Goal: Find specific page/section: Find specific page/section

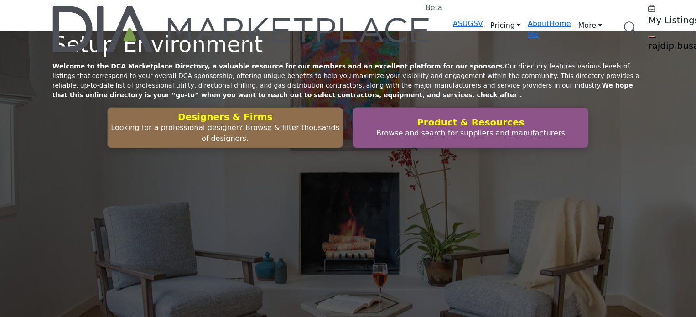
click at [0, 0] on link "Browse Categories" at bounding box center [0, 0] width 0 height 0
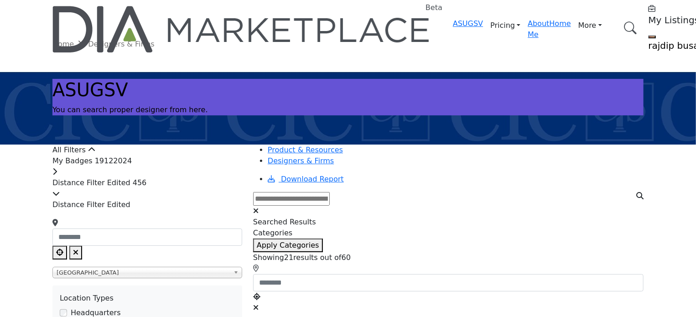
click at [172, 174] on div "My Badges 19122024" at bounding box center [147, 166] width 190 height 22
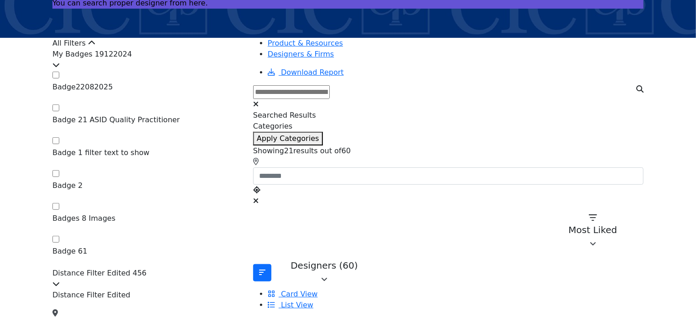
scroll to position [91, 0]
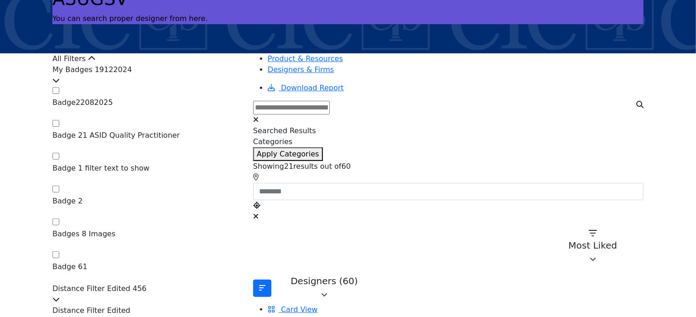
click at [224, 86] on div "My Badges 19122024" at bounding box center [147, 75] width 190 height 22
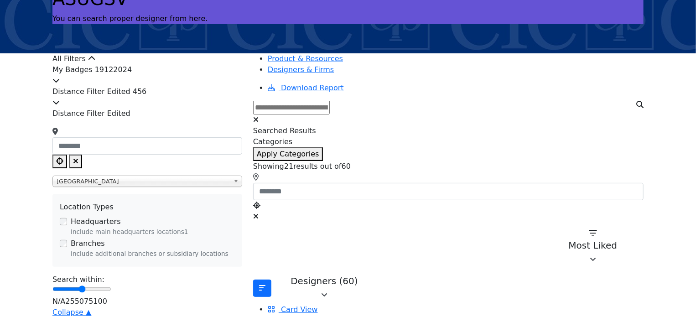
click at [221, 86] on div "My Badges 19122024" at bounding box center [147, 75] width 190 height 22
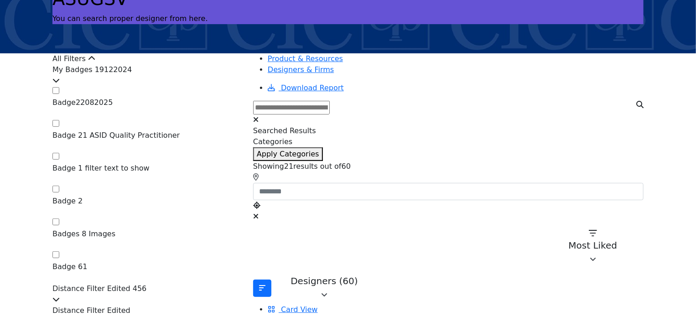
click at [221, 86] on div "My Badges 19122024" at bounding box center [147, 75] width 190 height 22
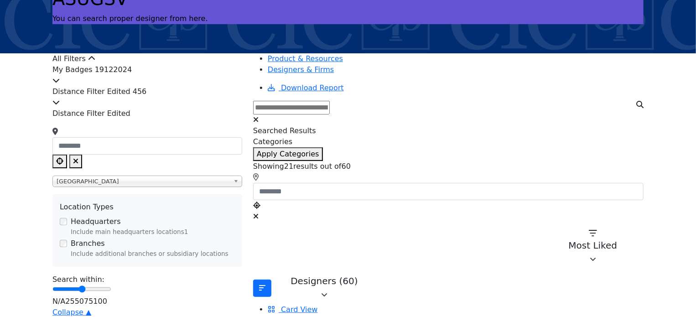
click at [206, 64] on div "All Filters" at bounding box center [147, 58] width 190 height 11
click at [202, 86] on div "My Badges 19122024" at bounding box center [147, 75] width 190 height 22
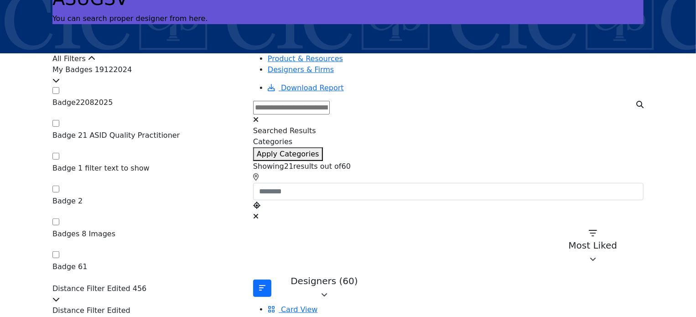
click at [202, 86] on div "My Badges 19122024" at bounding box center [147, 75] width 190 height 22
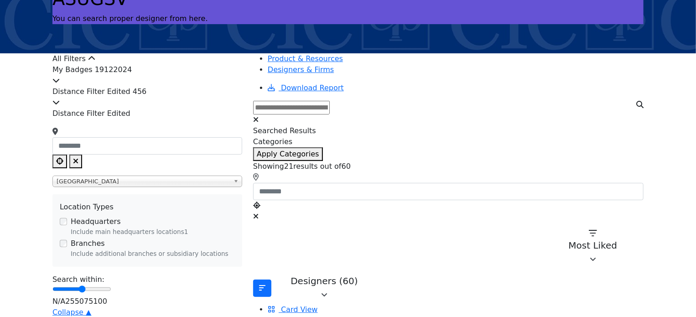
click at [206, 108] on div "Distance Filter Edited 456" at bounding box center [147, 97] width 190 height 22
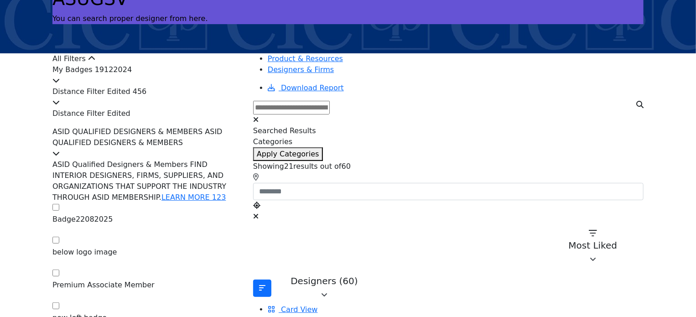
click at [206, 108] on div "Distance Filter Edited 456" at bounding box center [147, 97] width 190 height 22
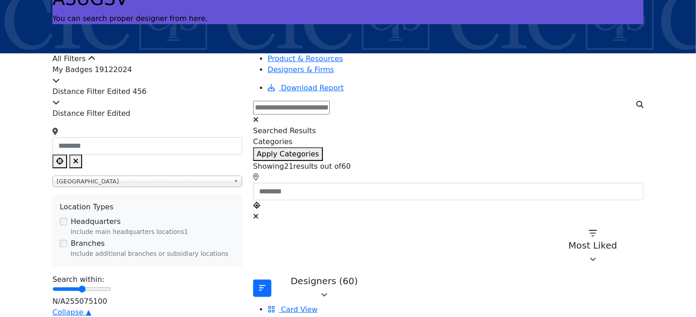
click at [212, 64] on div "All Filters" at bounding box center [147, 58] width 190 height 11
click at [162, 86] on div "My Badges 19122024" at bounding box center [147, 75] width 190 height 22
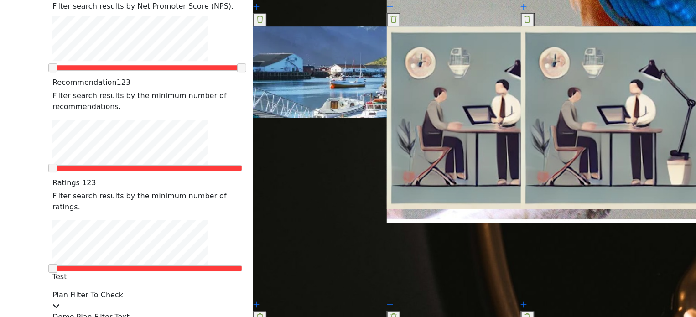
scroll to position [1322, 0]
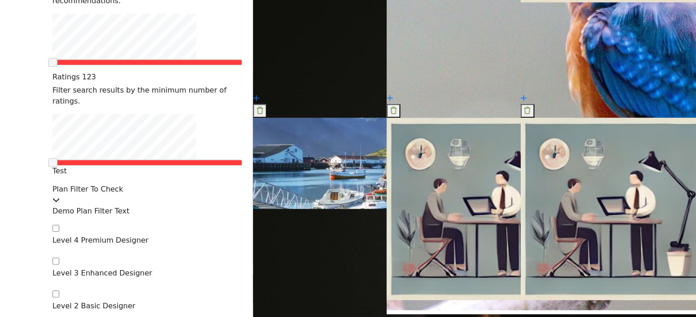
scroll to position [1322, 0]
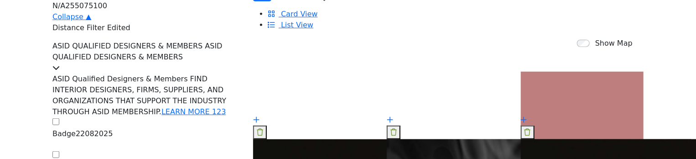
scroll to position [365, 0]
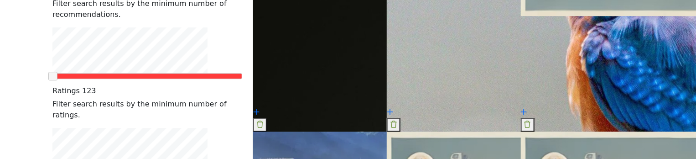
scroll to position [1413, 0]
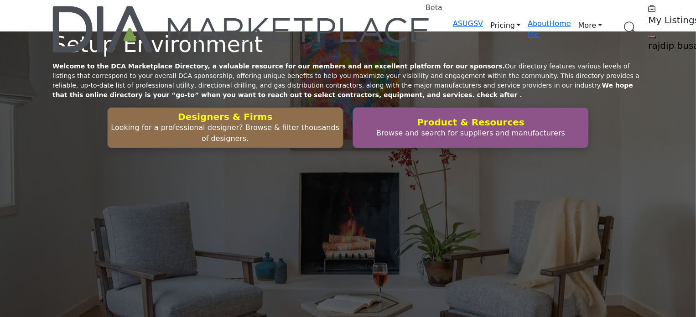
click at [0, 0] on link "Browse Categories" at bounding box center [0, 0] width 0 height 0
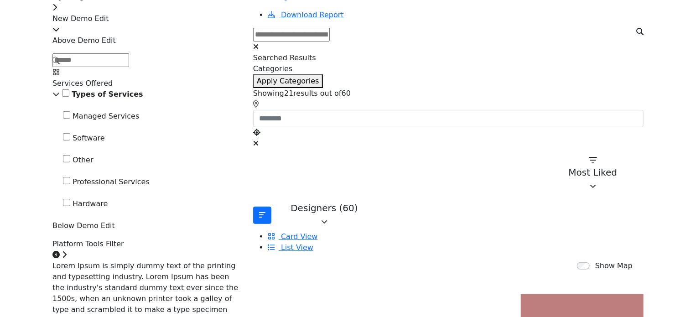
scroll to position [182, 0]
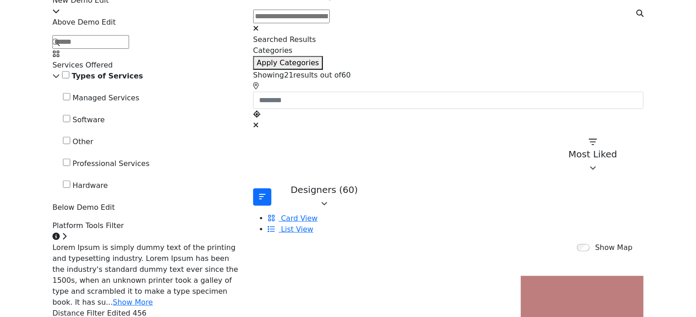
click at [60, 79] on icon at bounding box center [55, 75] width 7 height 7
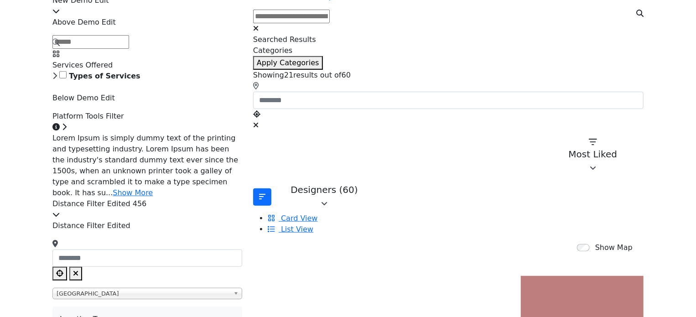
click at [57, 79] on icon at bounding box center [54, 75] width 5 height 7
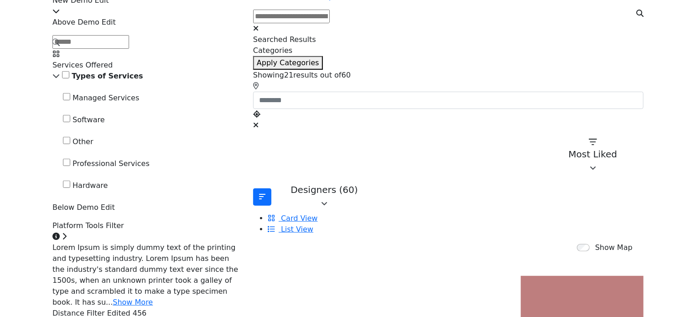
click at [143, 80] on span "Types of Services" at bounding box center [107, 76] width 71 height 9
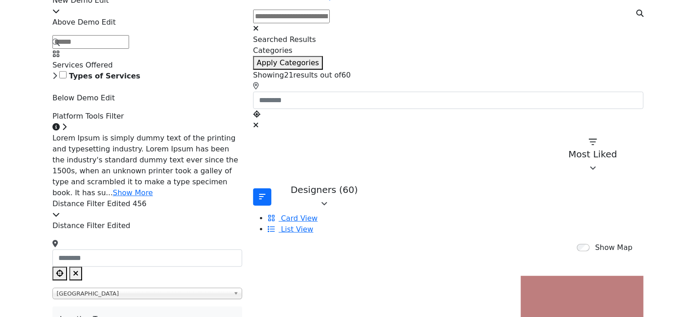
click at [140, 80] on span "Types of Services" at bounding box center [104, 76] width 71 height 9
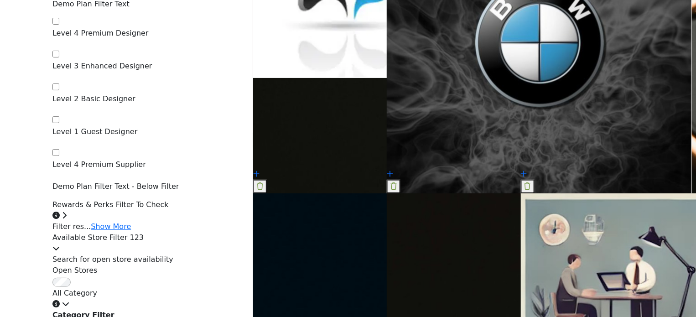
scroll to position [1869, 0]
